Goal: Transaction & Acquisition: Book appointment/travel/reservation

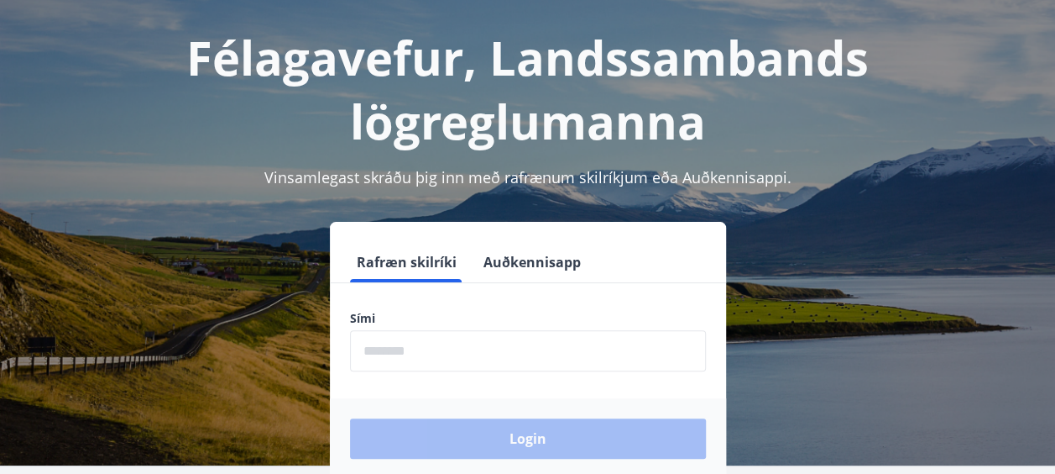
scroll to position [168, 0]
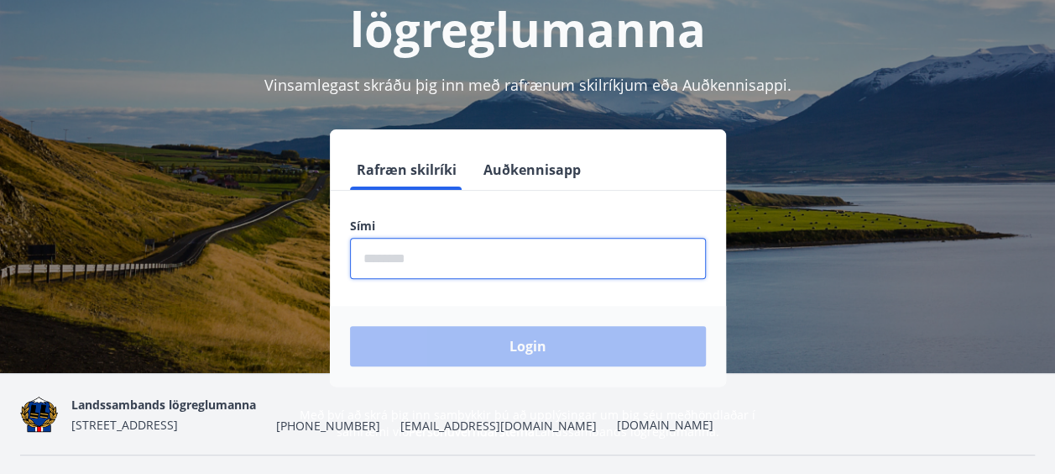
click at [559, 263] on input "phone" at bounding box center [528, 258] width 356 height 41
type input "********"
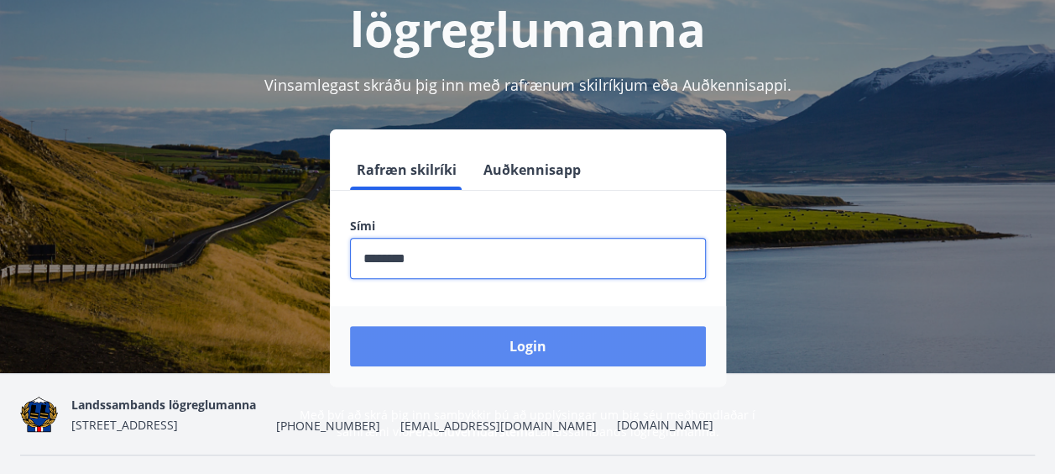
click at [463, 341] on button "Login" at bounding box center [528, 346] width 356 height 40
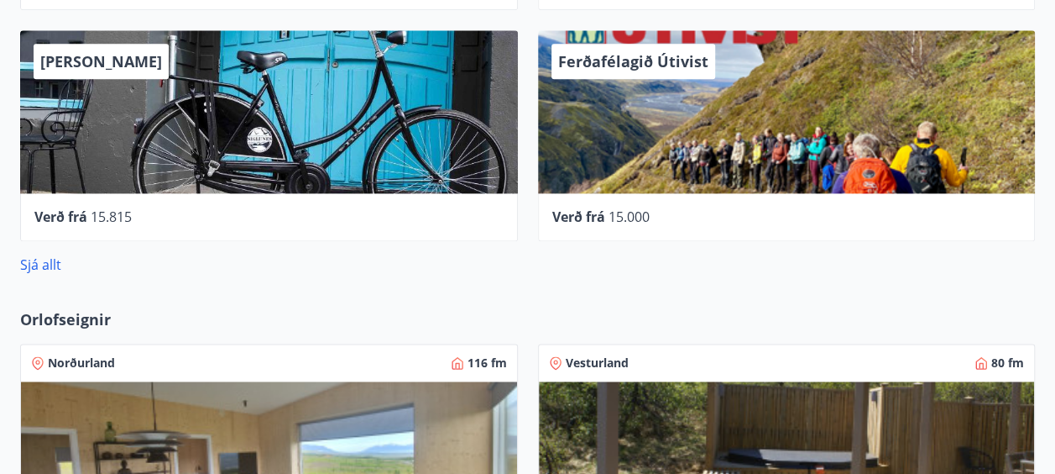
scroll to position [1343, 0]
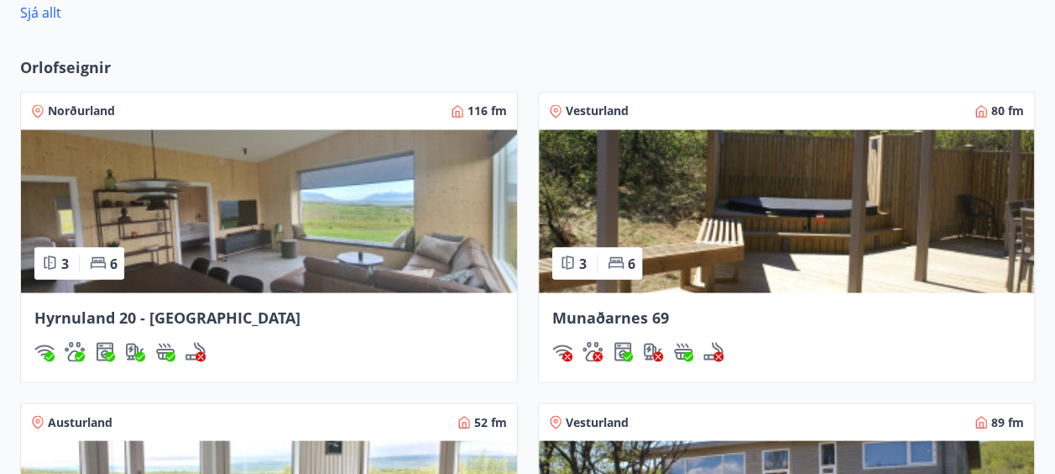
click at [319, 217] on img at bounding box center [269, 210] width 496 height 163
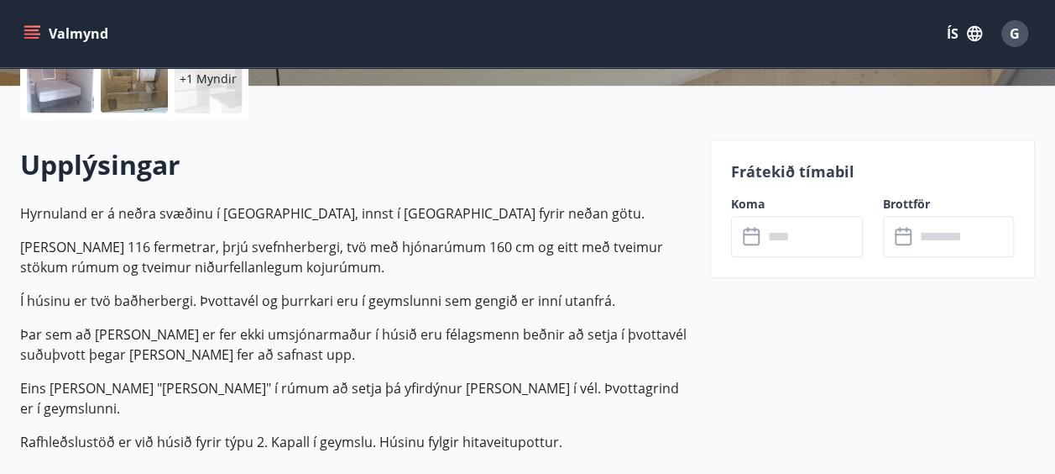
scroll to position [420, 0]
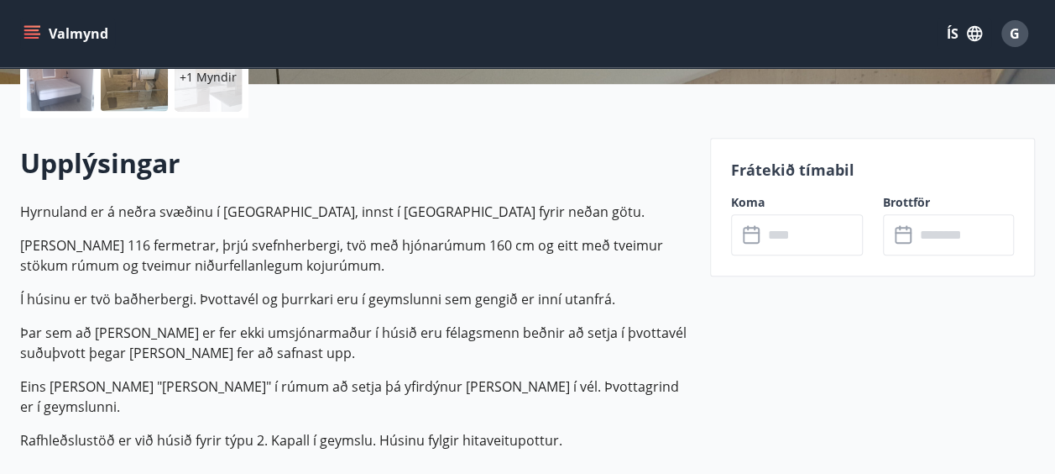
click at [789, 240] on input "text" at bounding box center [813, 234] width 100 height 41
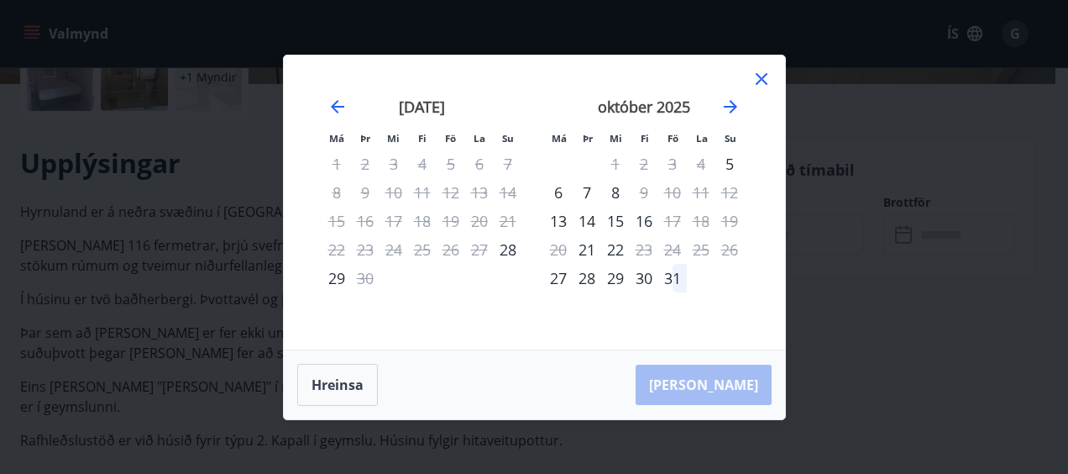
click at [766, 81] on icon at bounding box center [761, 79] width 20 height 20
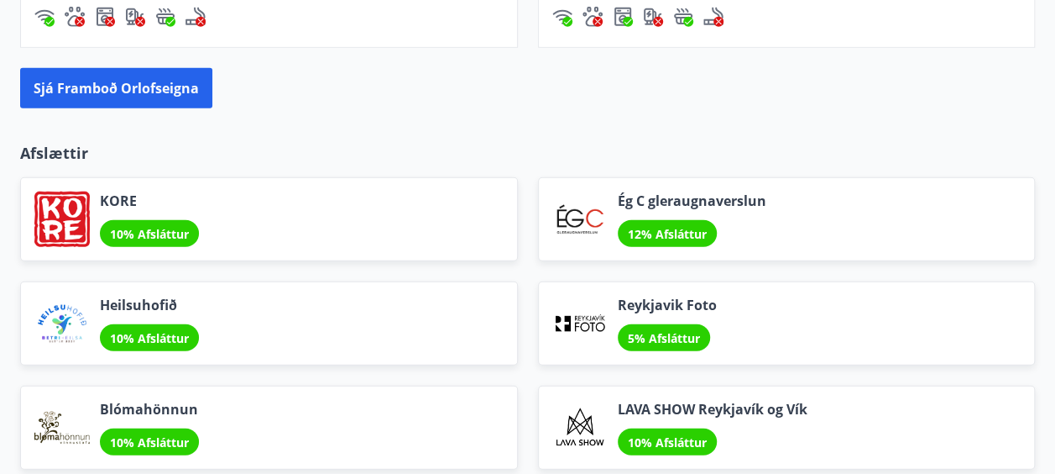
scroll to position [2015, 0]
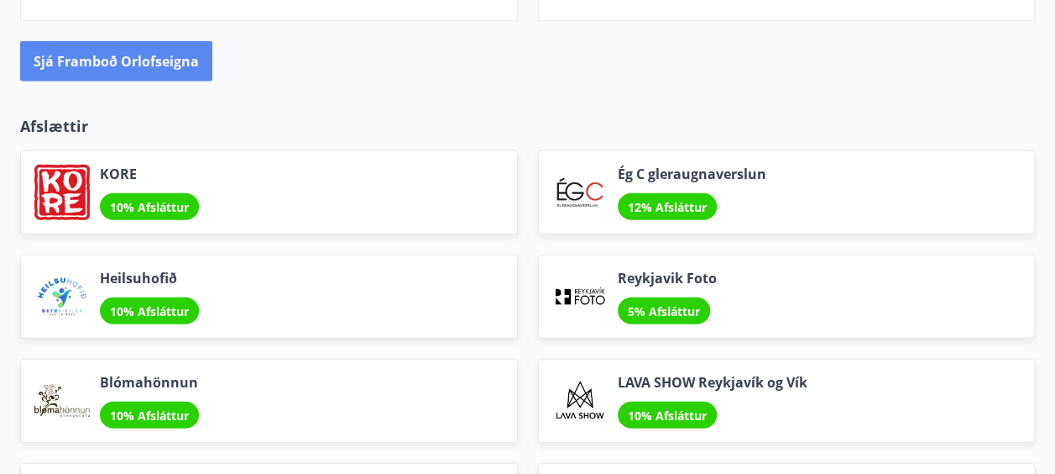
drag, startPoint x: 127, startPoint y: 35, endPoint x: 123, endPoint y: 50, distance: 14.7
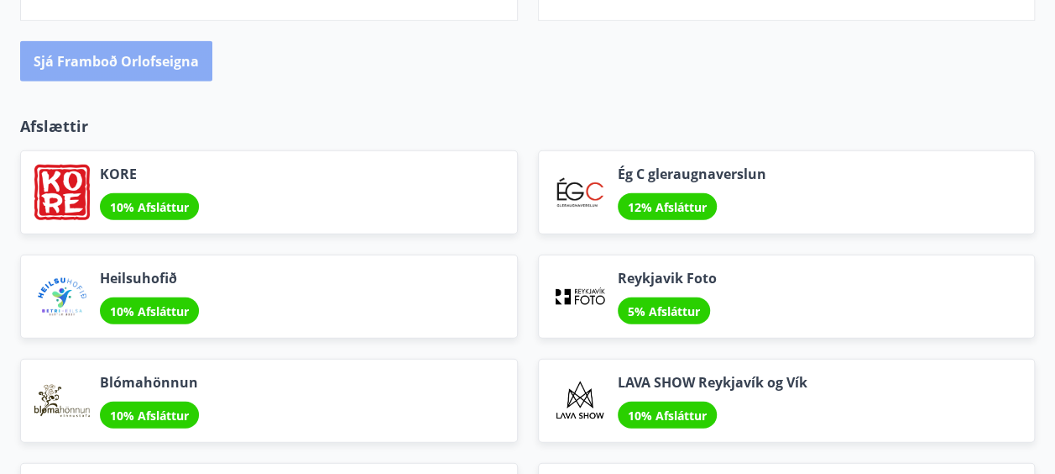
click at [130, 46] on button "Sjá framboð orlofseigna" at bounding box center [116, 61] width 192 height 40
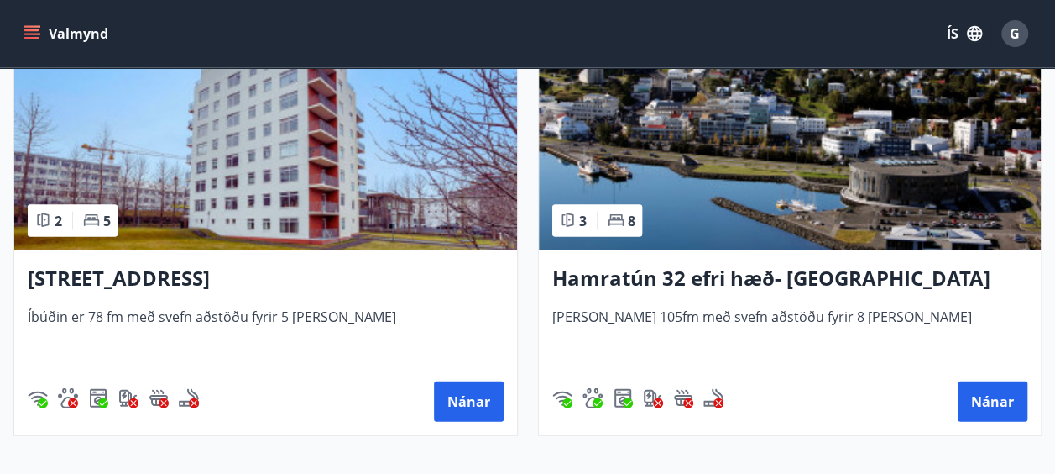
scroll to position [1763, 0]
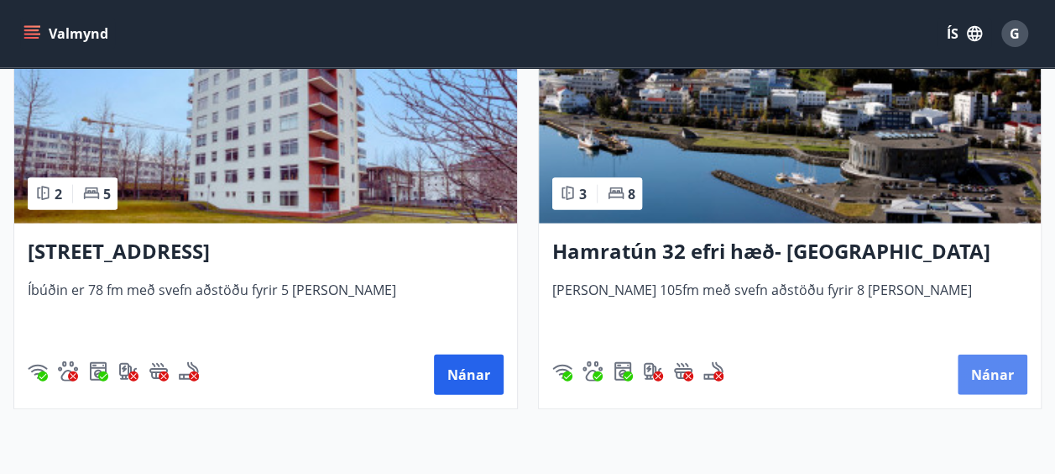
click at [979, 380] on button "Nánar" at bounding box center [993, 374] width 70 height 40
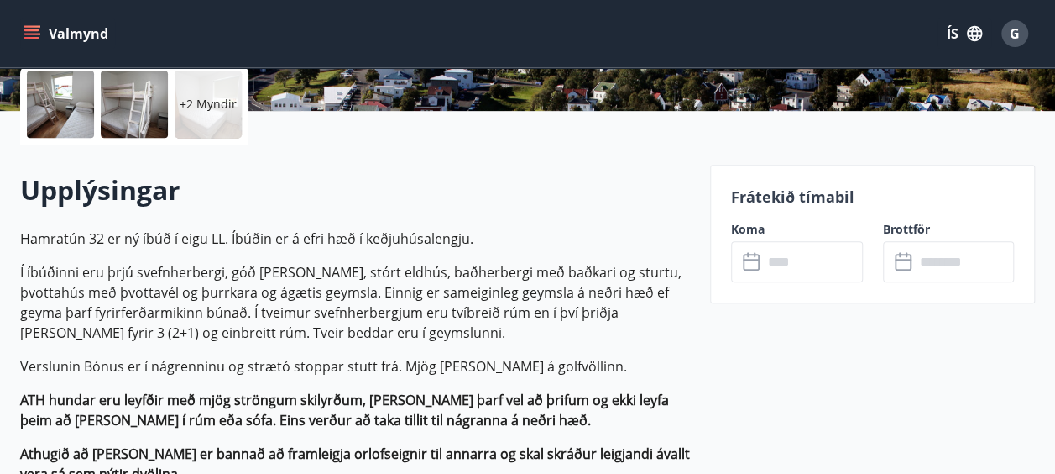
scroll to position [420, 0]
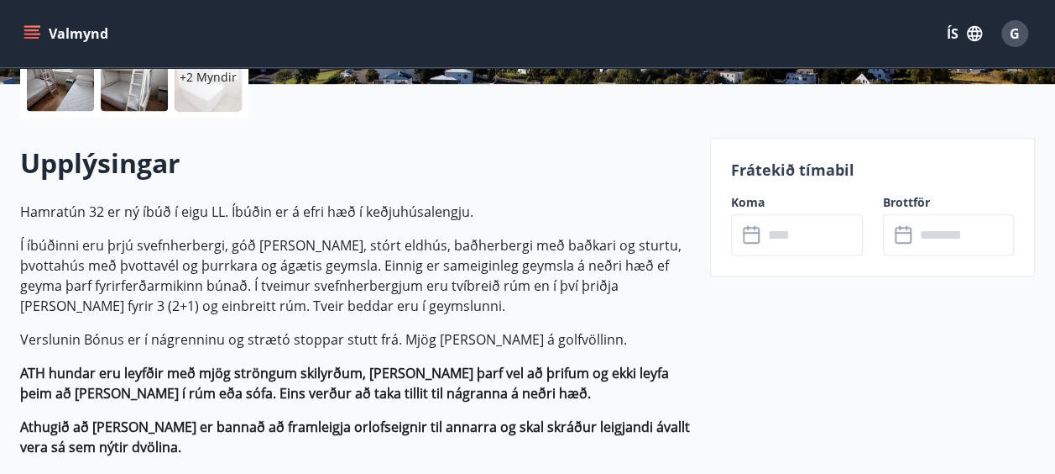
click at [788, 231] on input "text" at bounding box center [813, 234] width 100 height 41
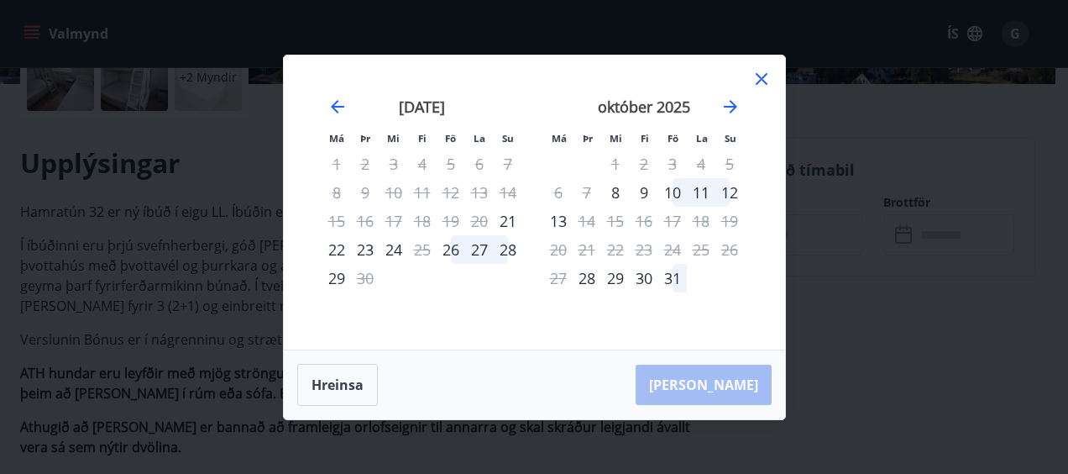
click at [134, 199] on div "Má Þr Mi Fi Fö La Su Má Þr Mi Fi Fö La Su ágúst 2025 1 2 3 4 5 6 7 8 9 10 11 12…" at bounding box center [534, 237] width 1068 height 474
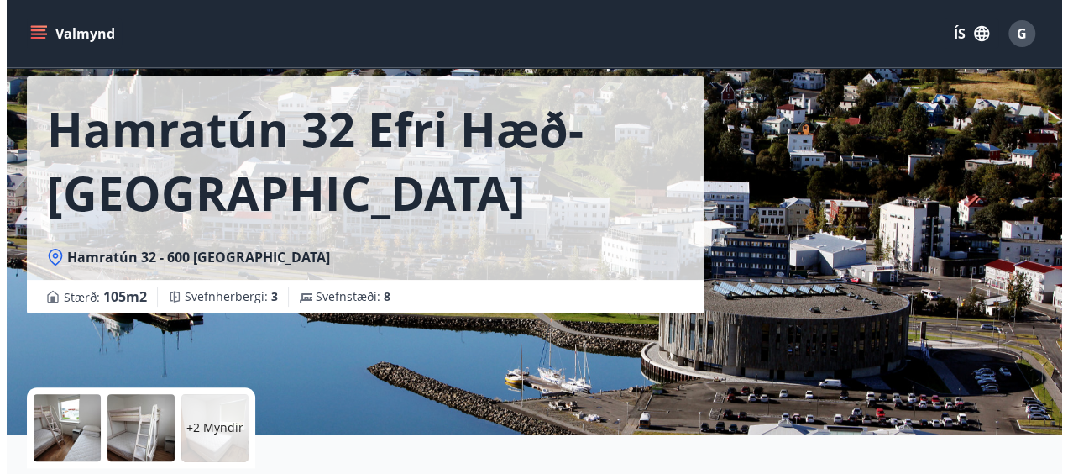
scroll to position [168, 0]
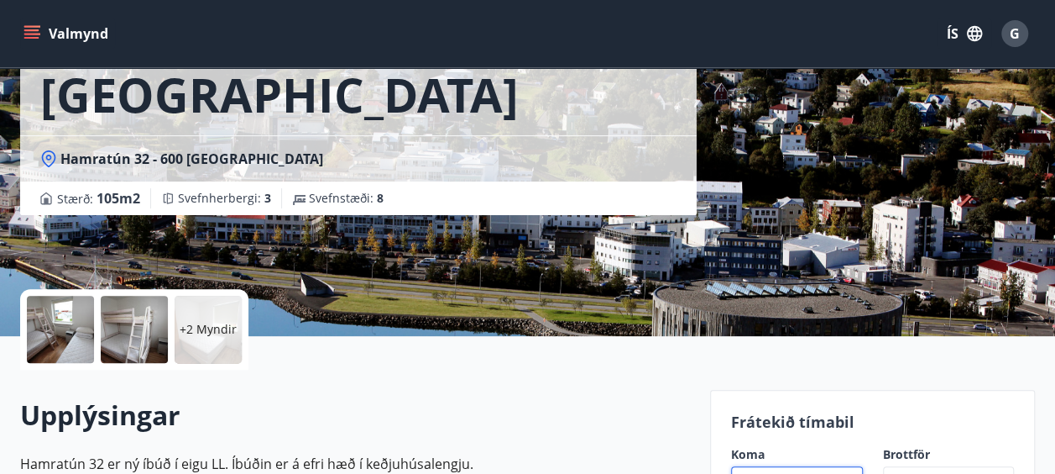
click at [71, 327] on div at bounding box center [60, 329] width 67 height 67
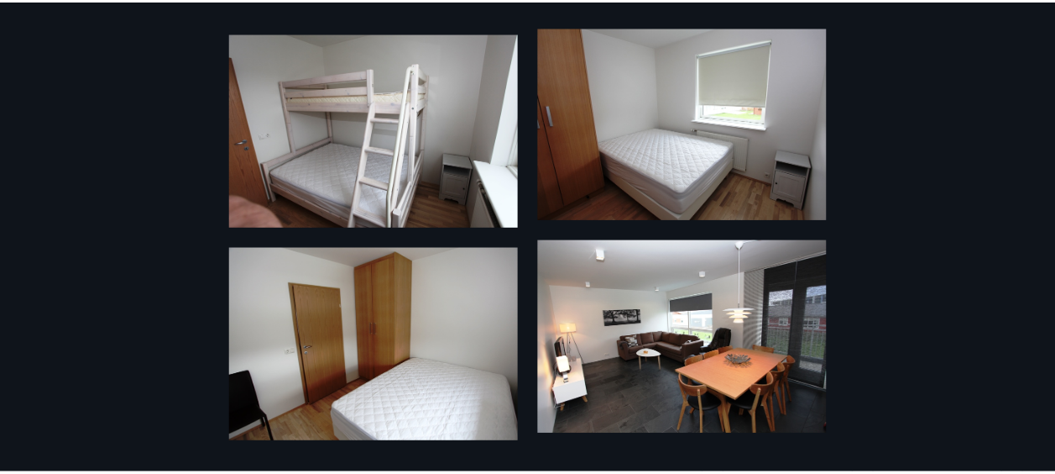
scroll to position [0, 0]
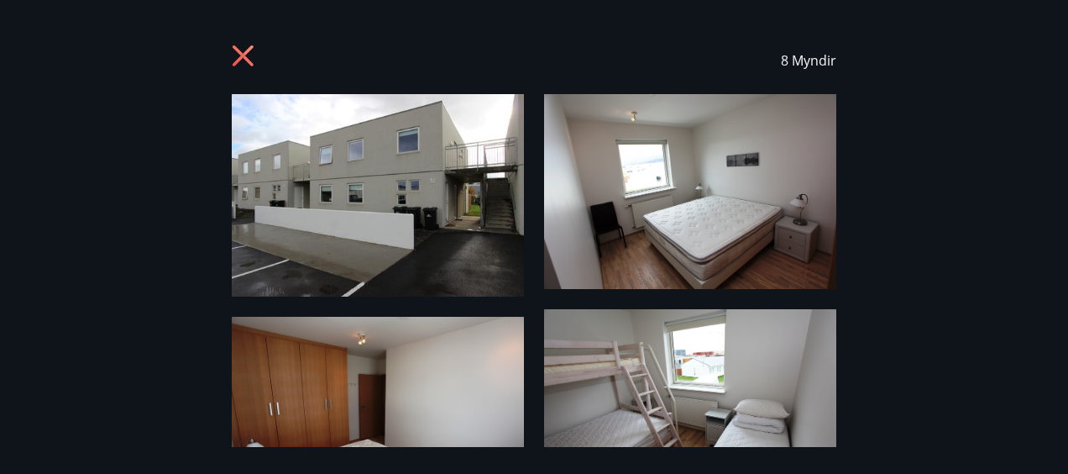
click at [235, 49] on icon at bounding box center [243, 55] width 21 height 21
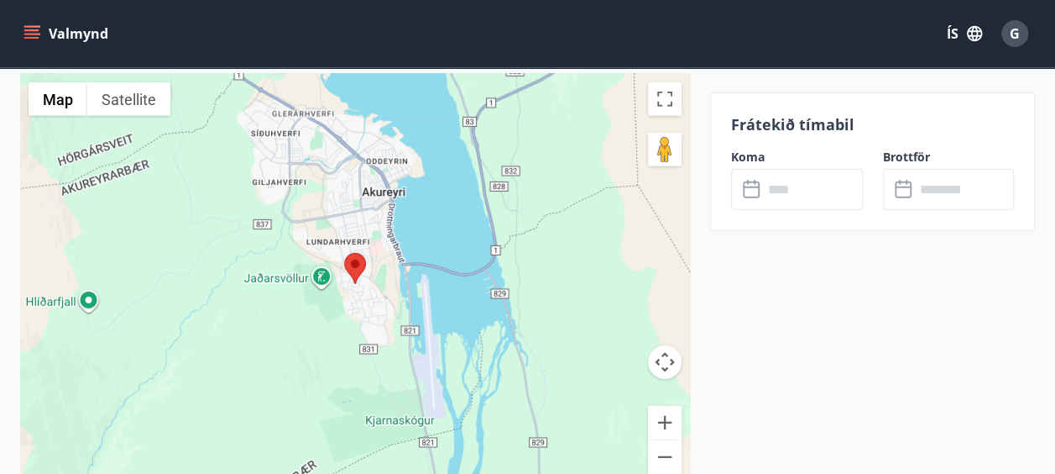
scroll to position [2519, 0]
